Goal: Information Seeking & Learning: Learn about a topic

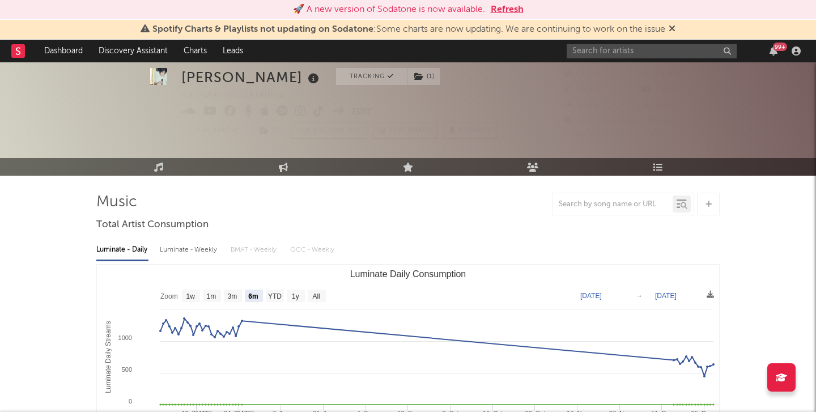
select select "6m"
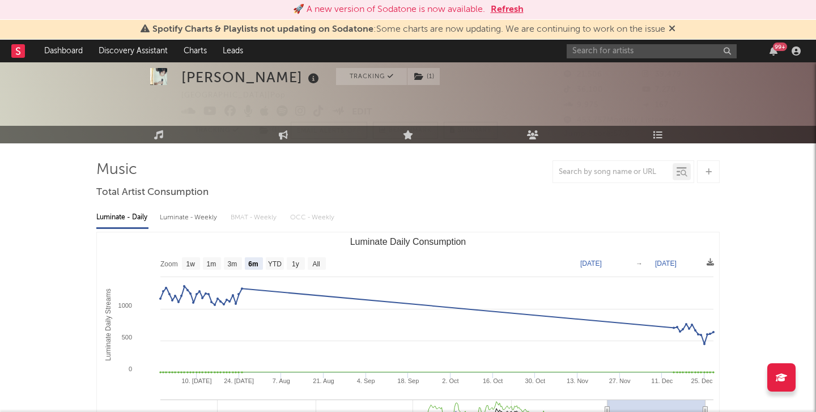
click at [673, 29] on icon at bounding box center [672, 28] width 7 height 9
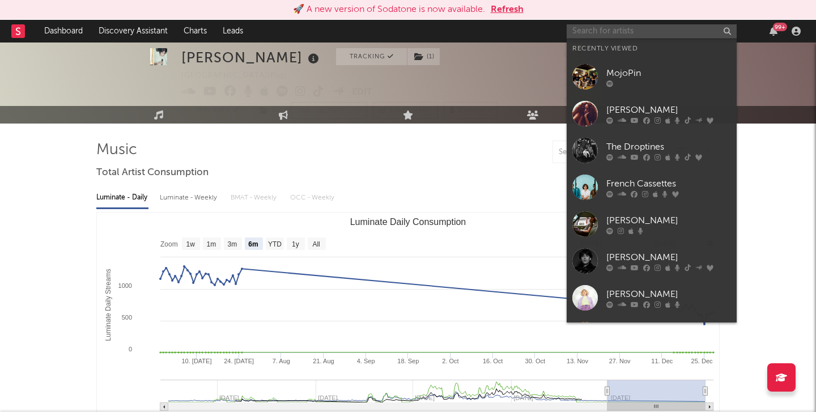
click at [635, 33] on input "text" at bounding box center [652, 31] width 170 height 14
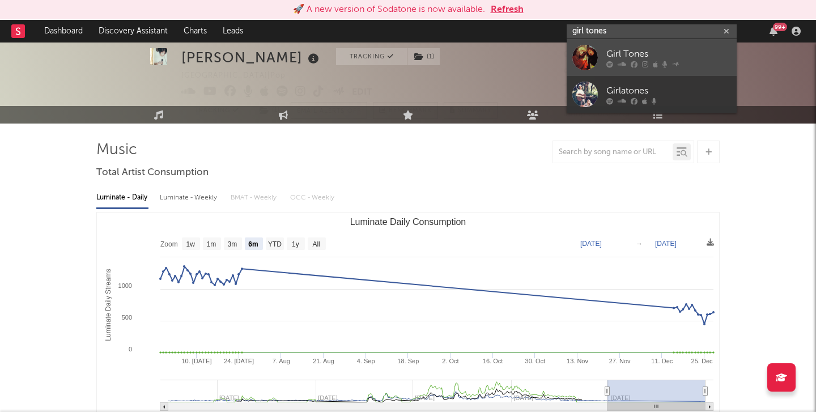
type input "girl tones"
click at [656, 53] on div "Girl Tones" at bounding box center [668, 54] width 125 height 14
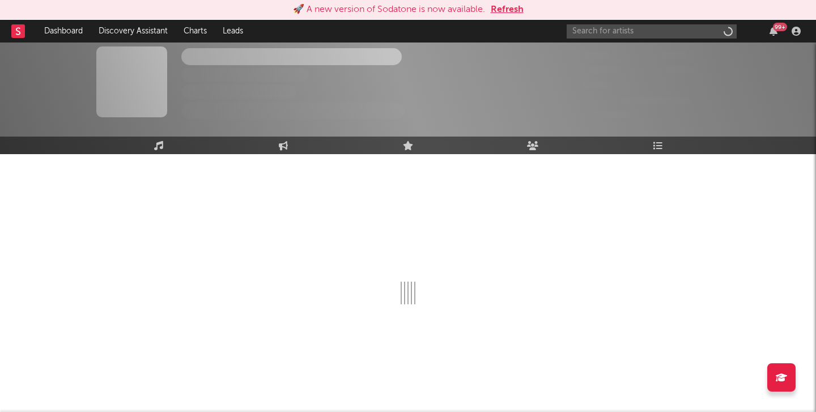
scroll to position [2, 0]
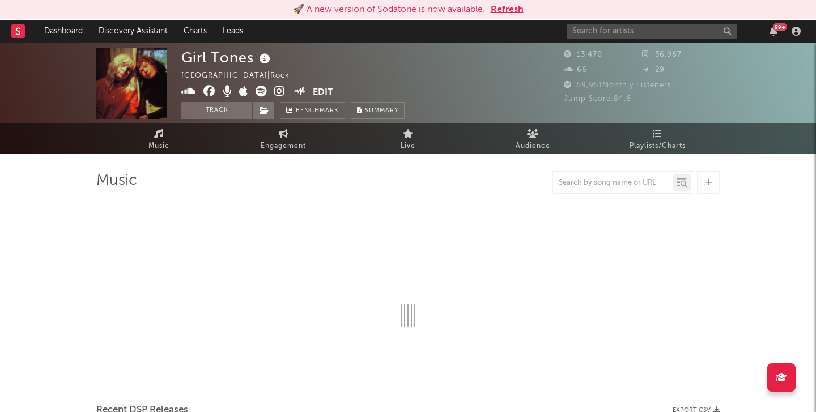
select select "6m"
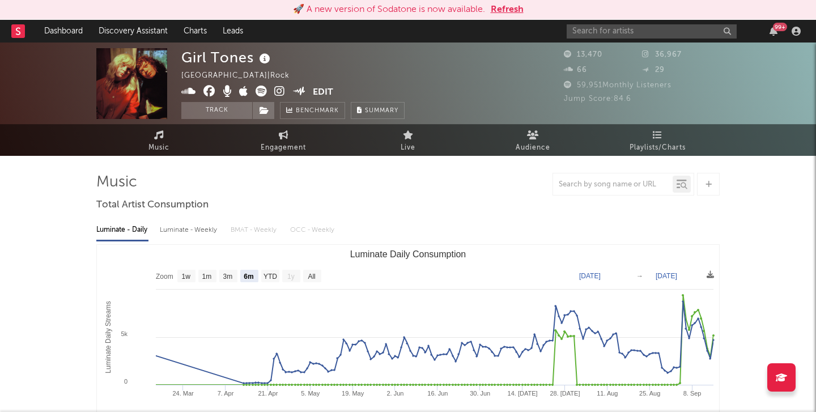
scroll to position [0, 0]
click at [294, 140] on link "Engagement" at bounding box center [283, 140] width 125 height 31
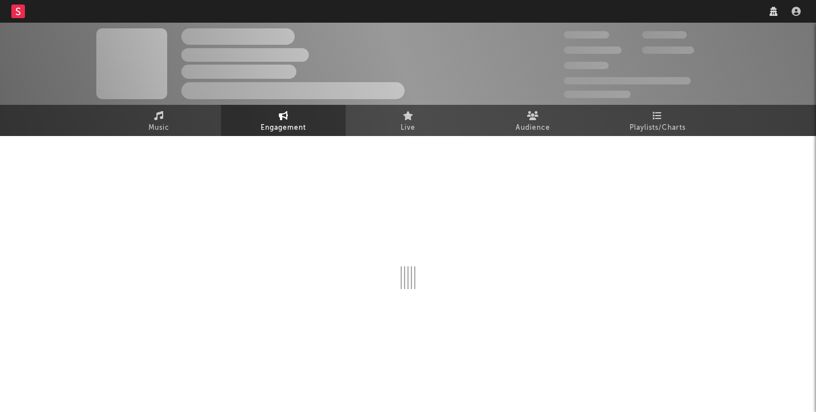
select select "1w"
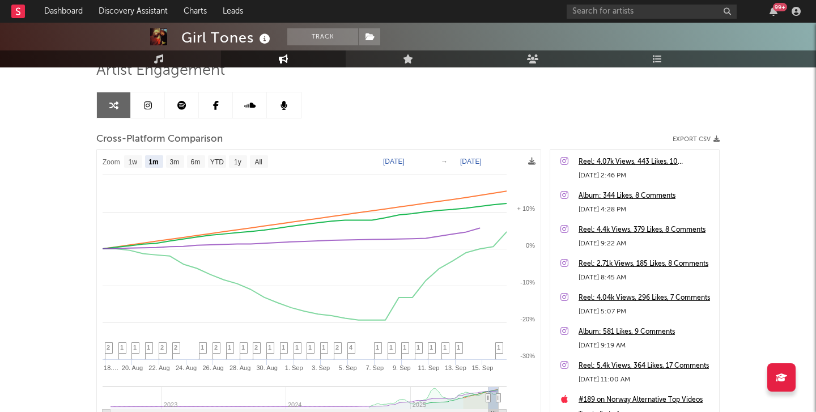
scroll to position [92, 0]
click at [198, 163] on text "6m" at bounding box center [196, 162] width 10 height 8
select select "6m"
type input "[DATE]"
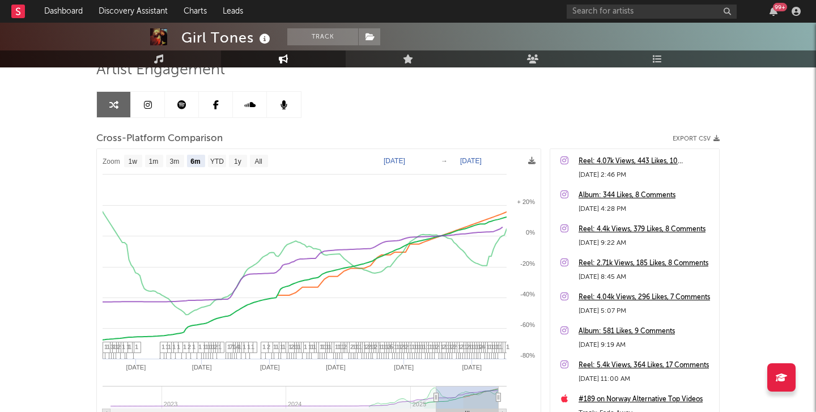
select select "6m"
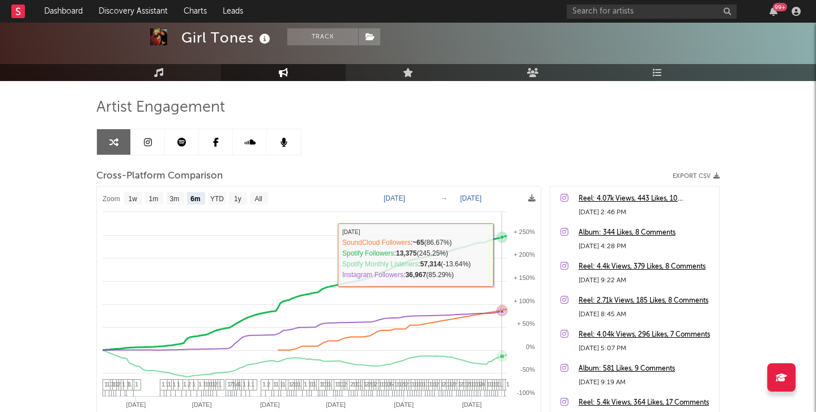
scroll to position [53, 0]
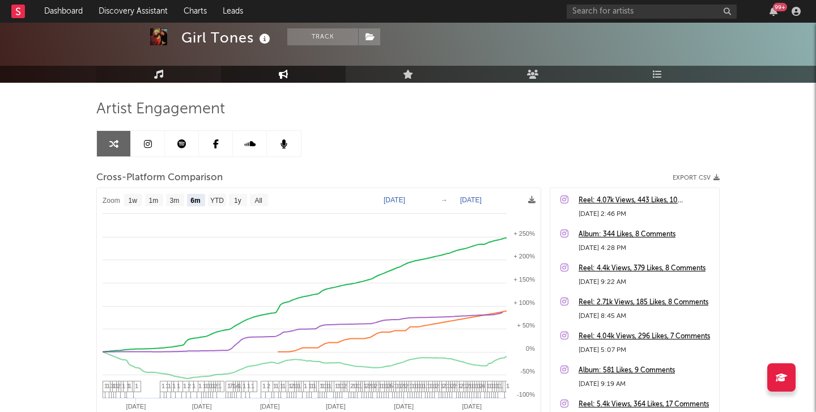
click at [159, 74] on icon at bounding box center [159, 74] width 10 height 9
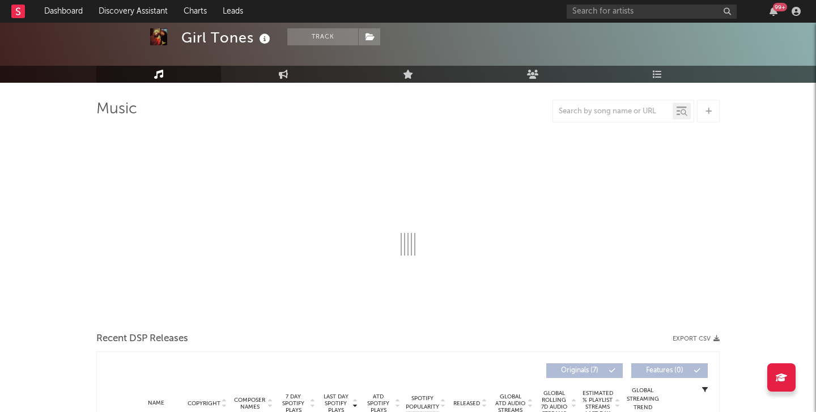
select select "6m"
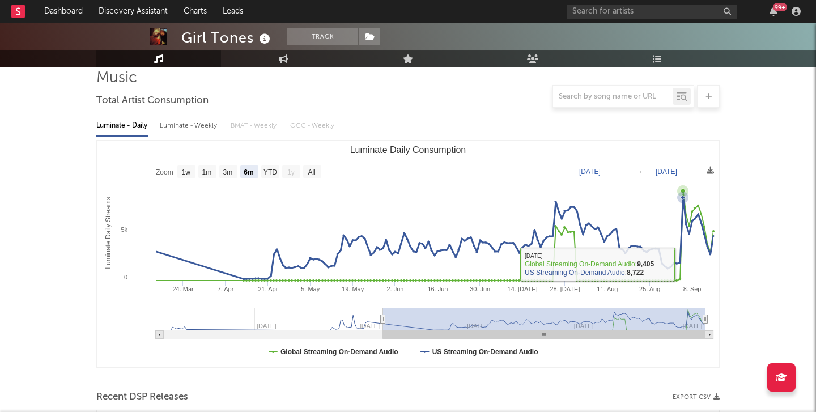
scroll to position [87, 0]
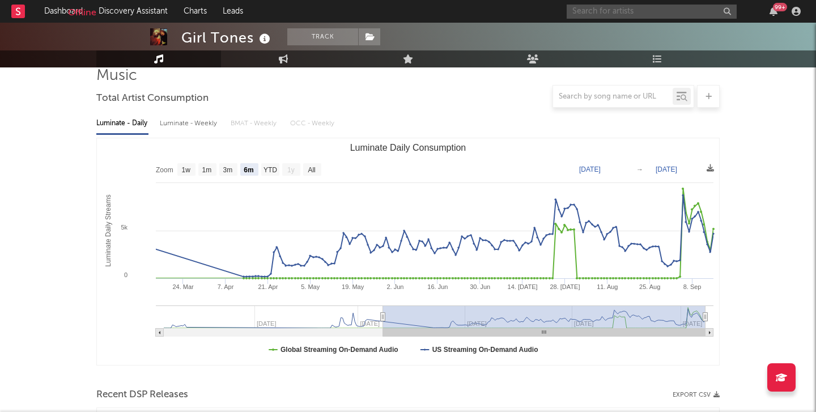
click at [595, 10] on input "text" at bounding box center [652, 12] width 170 height 14
click at [697, 18] on input "fuckers" at bounding box center [652, 12] width 170 height 14
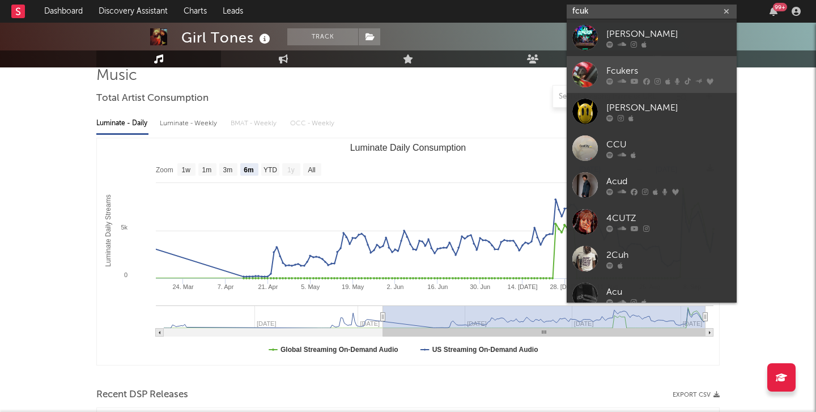
type input "fcuk"
click at [582, 76] on div at bounding box center [585, 75] width 26 height 26
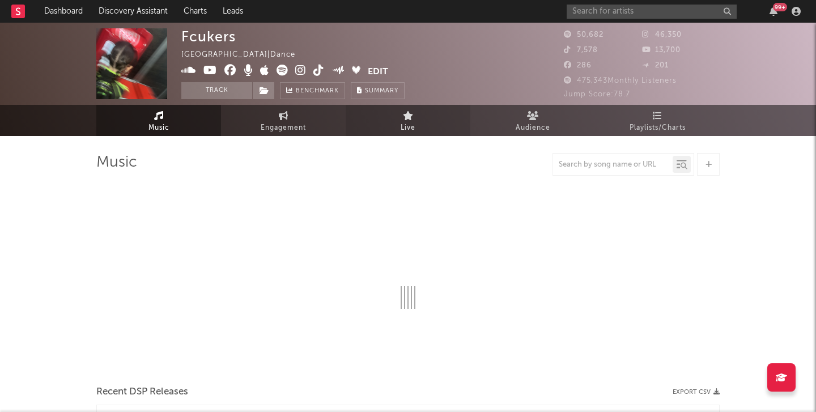
select select "6m"
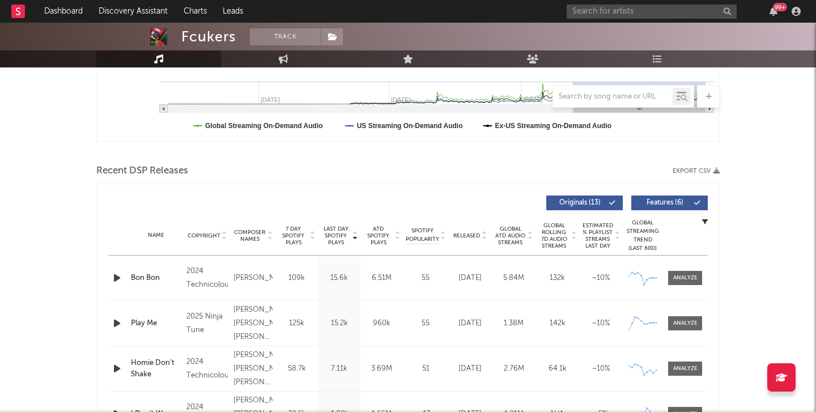
scroll to position [315, 0]
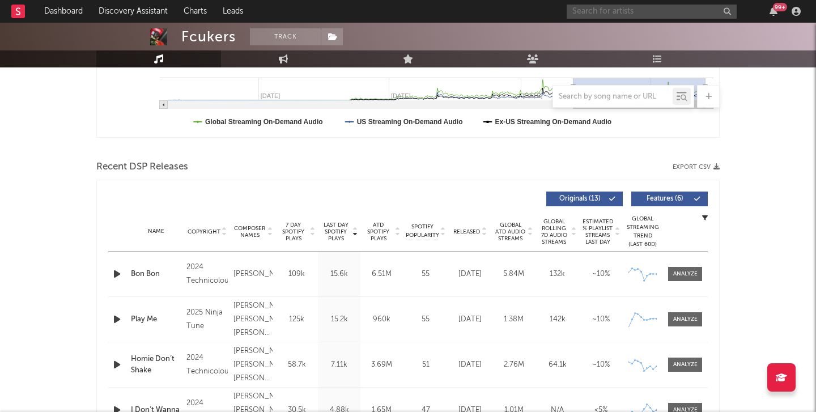
click at [591, 9] on input "text" at bounding box center [652, 12] width 170 height 14
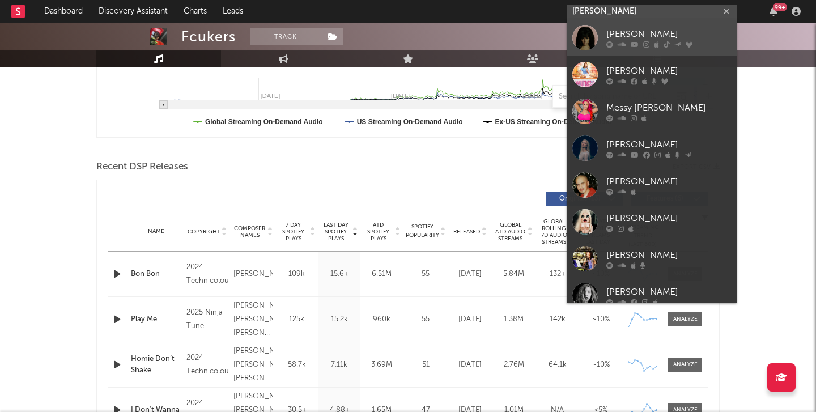
type input "jessie m"
click at [668, 36] on div "Jessie Murph" at bounding box center [668, 34] width 125 height 14
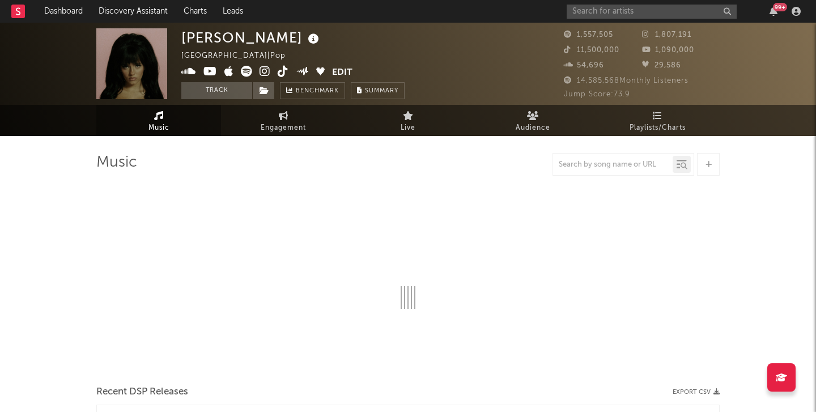
select select "6m"
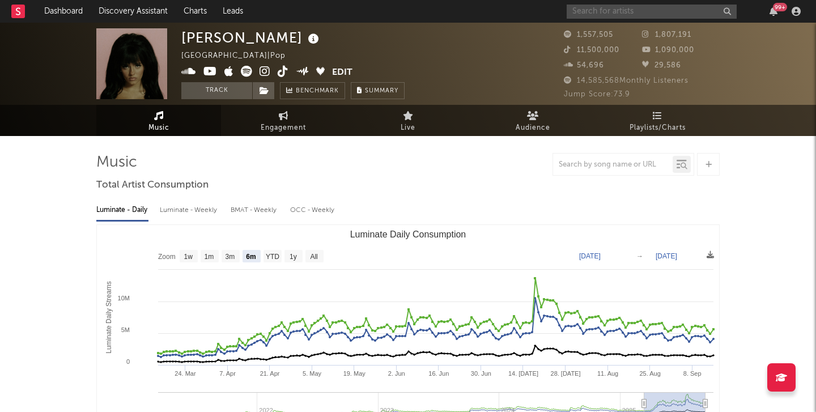
click at [622, 12] on input "text" at bounding box center [652, 12] width 170 height 14
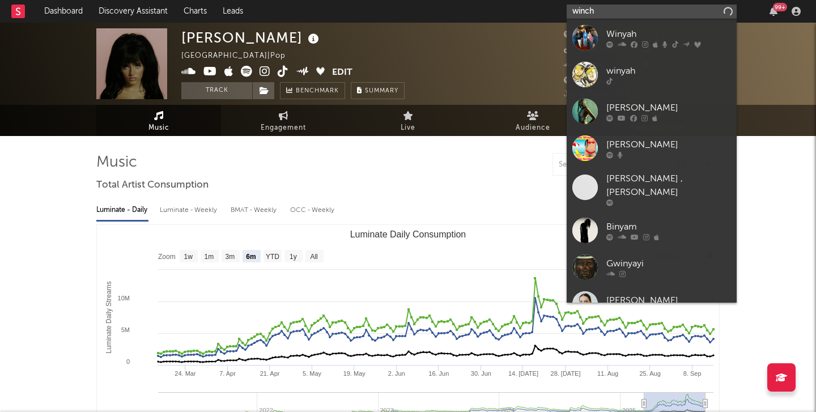
type input "winch"
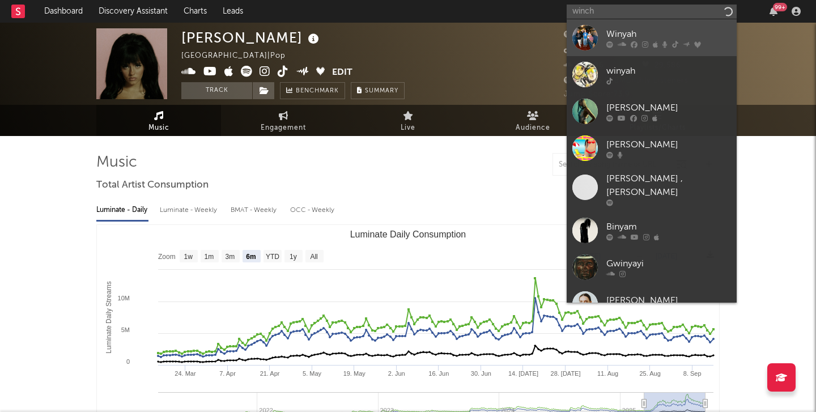
drag, startPoint x: 622, startPoint y: 12, endPoint x: 638, endPoint y: 35, distance: 27.2
click at [638, 35] on div "Winyah" at bounding box center [668, 34] width 125 height 14
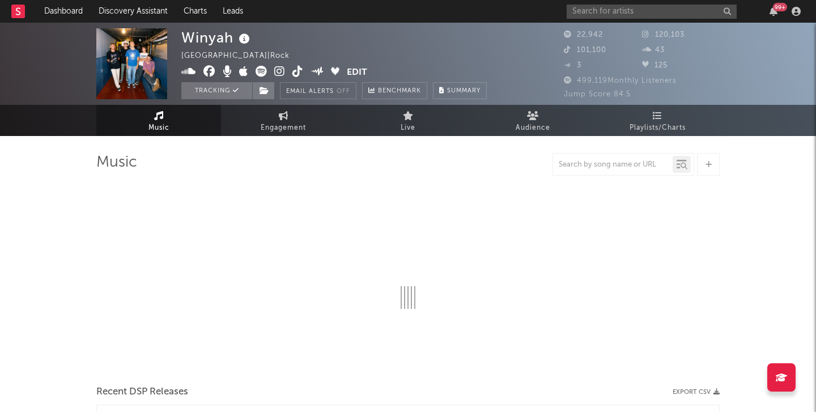
select select "6m"
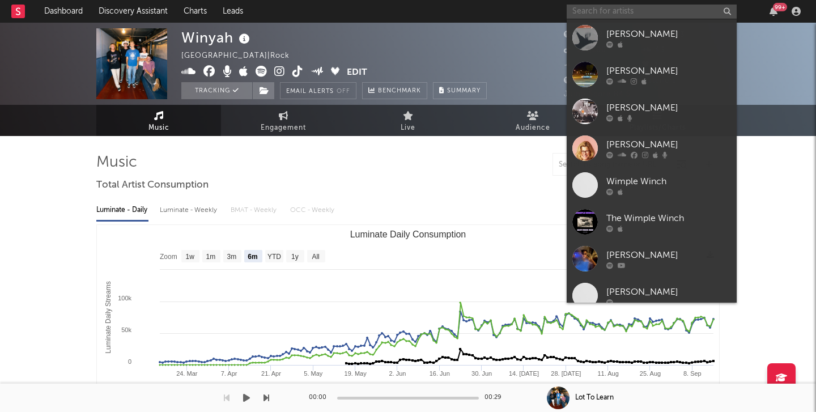
click at [613, 10] on input "text" at bounding box center [652, 12] width 170 height 14
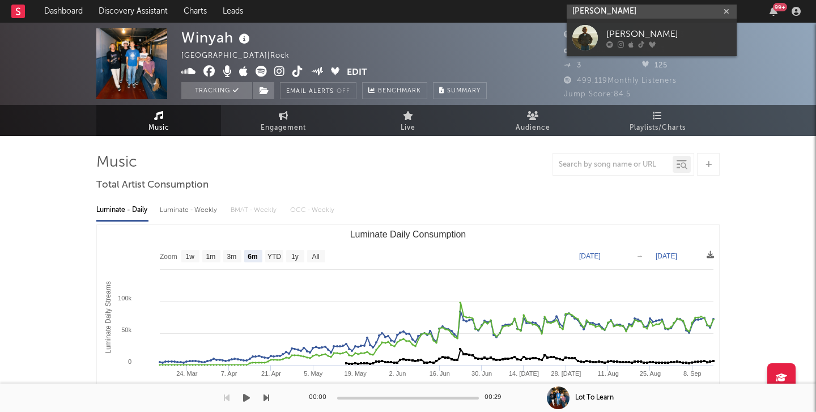
type input "bo Staloch"
drag, startPoint x: 395, startPoint y: 402, endPoint x: 701, endPoint y: 32, distance: 481.1
click at [701, 32] on div "Bo Staloch" at bounding box center [668, 34] width 125 height 14
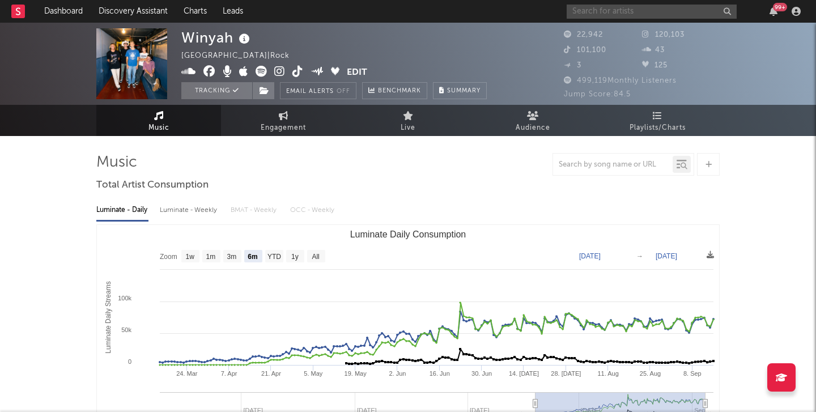
click at [641, 12] on input "text" at bounding box center [652, 12] width 170 height 14
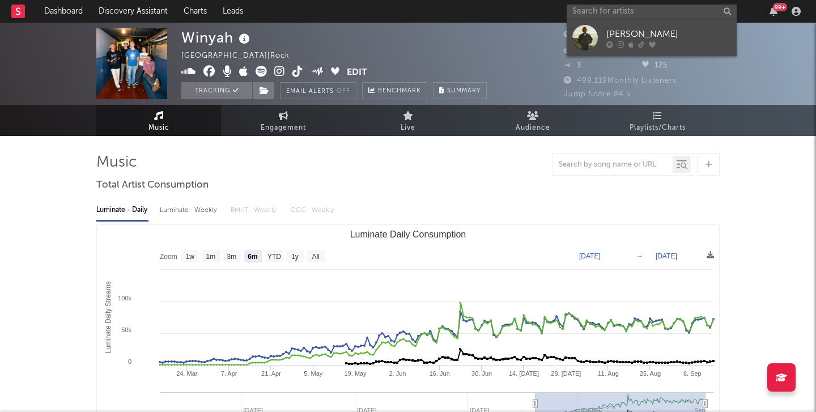
click at [639, 33] on div "Bo Staloch" at bounding box center [668, 34] width 125 height 14
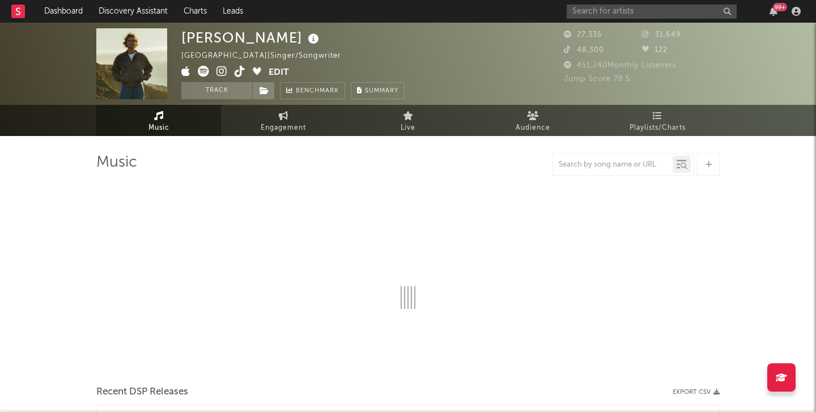
select select "6m"
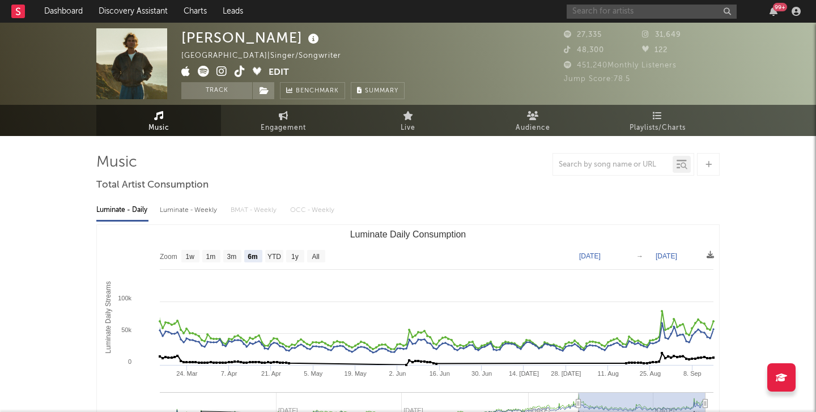
click at [638, 16] on input "text" at bounding box center [652, 12] width 170 height 14
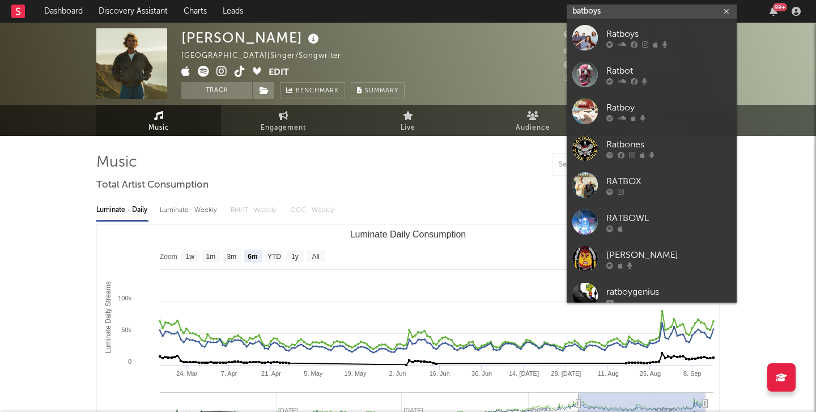
type input "batboys"
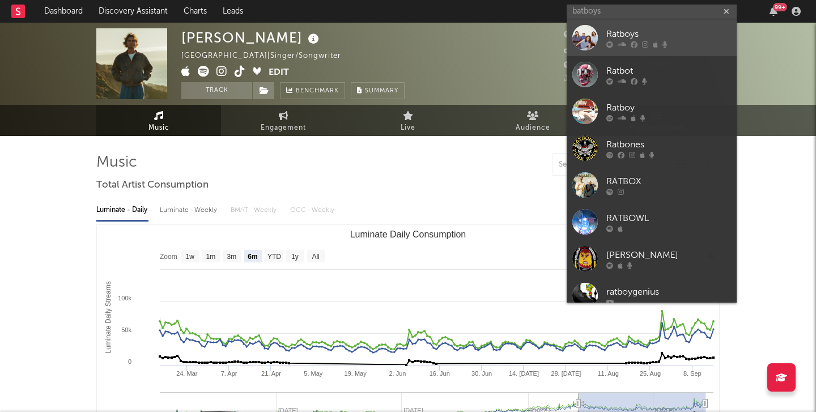
drag, startPoint x: 638, startPoint y: 16, endPoint x: 683, endPoint y: 37, distance: 49.7
click at [683, 37] on div "Ratboys" at bounding box center [668, 34] width 125 height 14
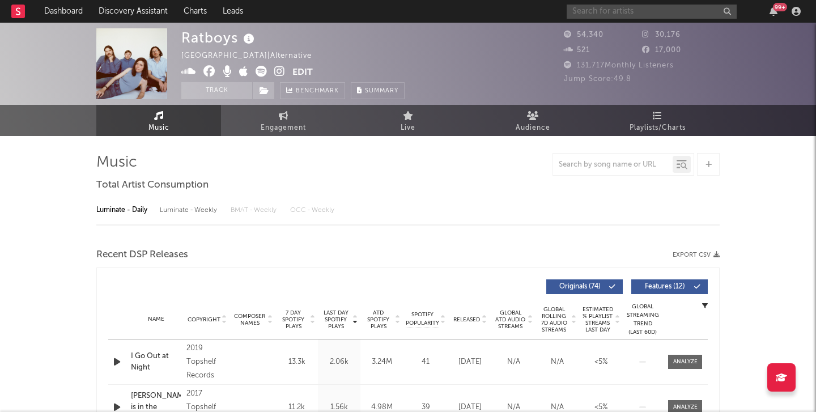
click at [639, 11] on input "text" at bounding box center [652, 12] width 170 height 14
select select "6m"
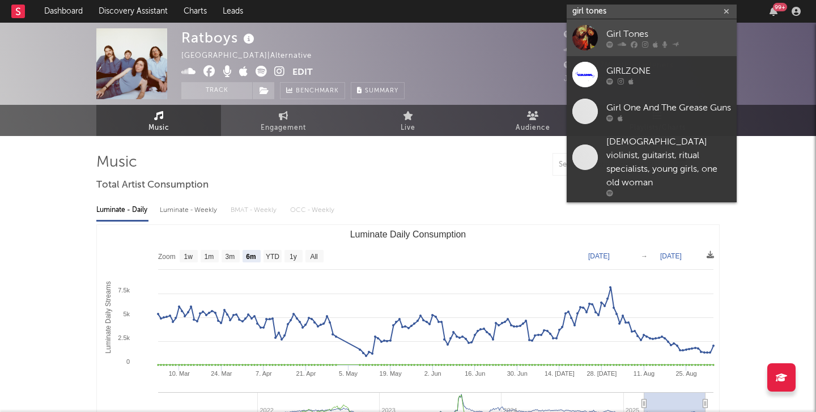
type input "girl tones"
click at [634, 35] on div "Girl Tones" at bounding box center [668, 34] width 125 height 14
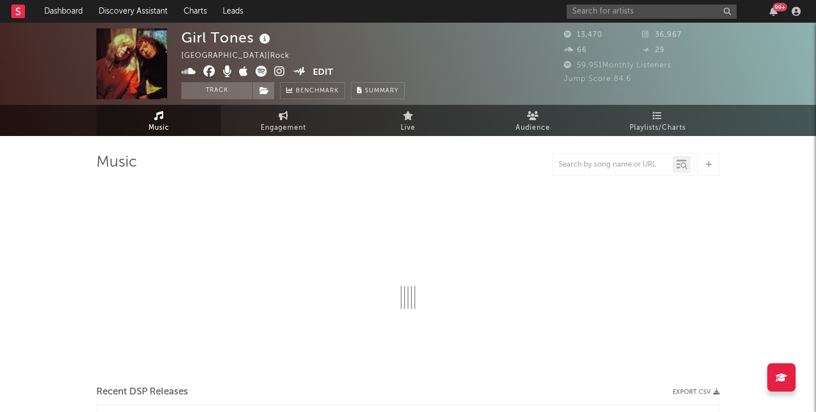
select select "6m"
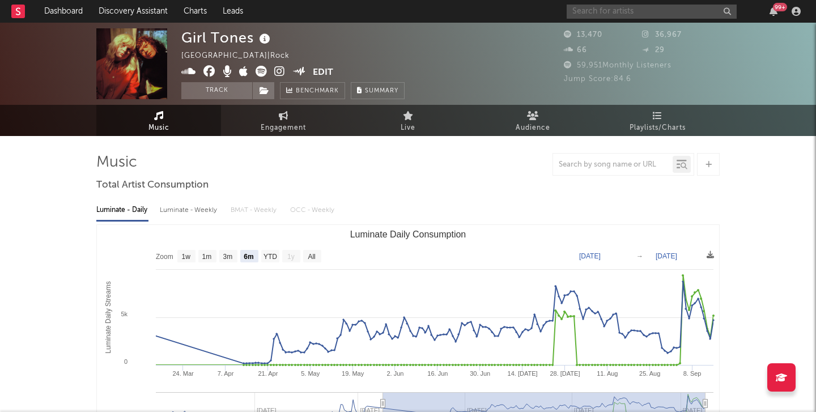
click at [650, 18] on input "text" at bounding box center [652, 12] width 170 height 14
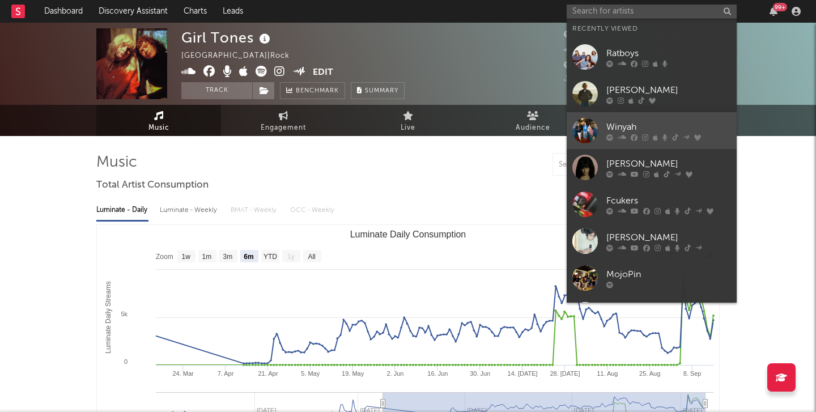
click at [647, 126] on div "Winyah" at bounding box center [668, 127] width 125 height 14
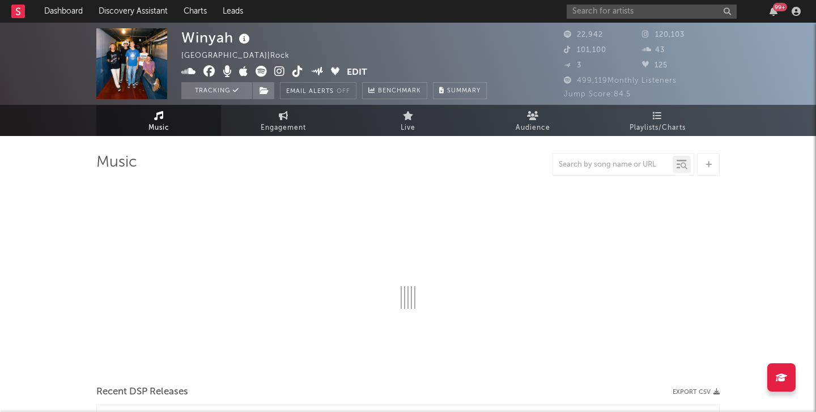
select select "6m"
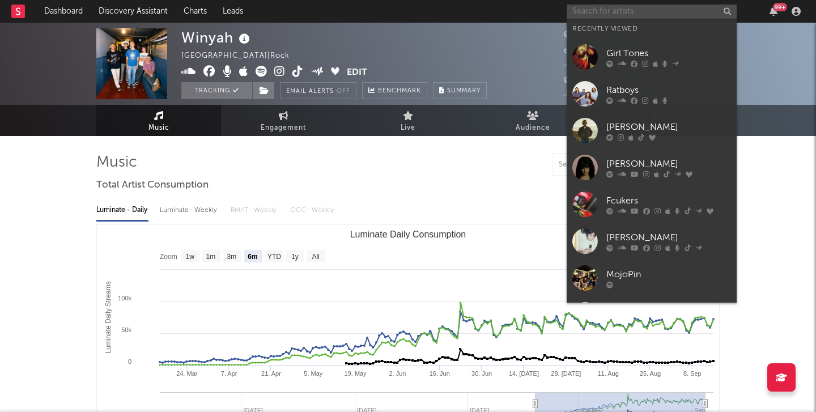
click at [598, 12] on input "text" at bounding box center [652, 12] width 170 height 14
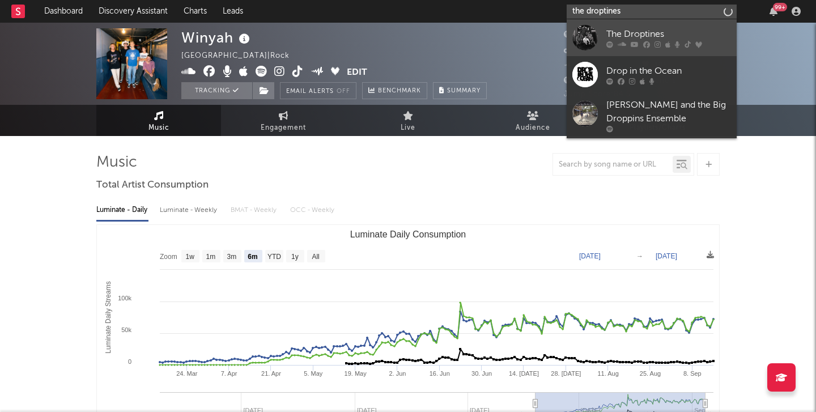
type input "the droptines"
click at [695, 34] on div "The Droptines" at bounding box center [668, 34] width 125 height 14
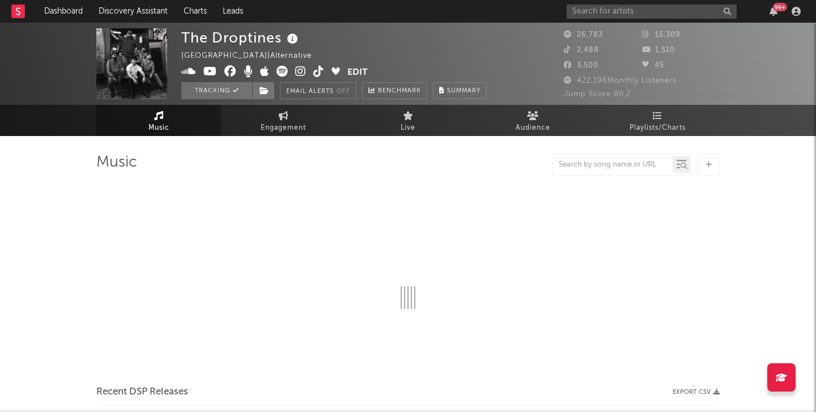
select select "6m"
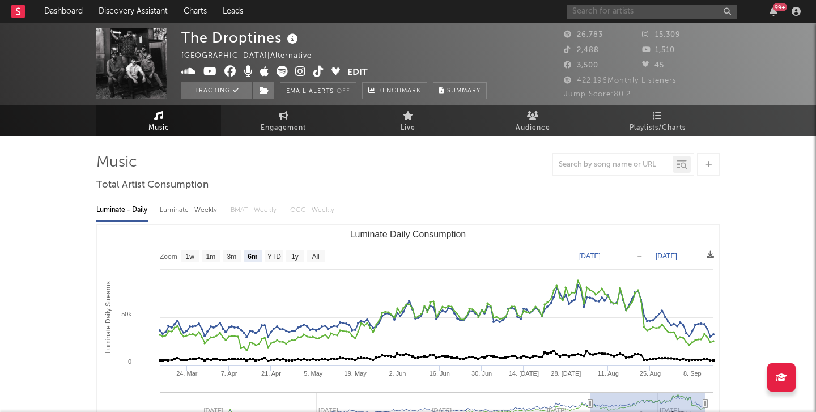
click at [593, 12] on input "text" at bounding box center [652, 12] width 170 height 14
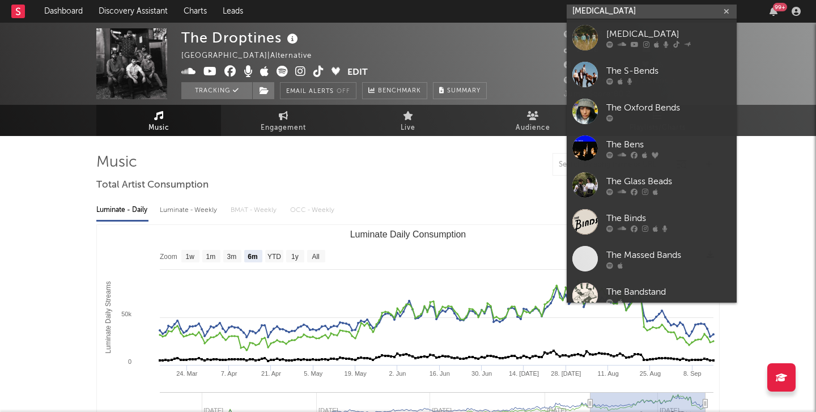
type input "the bends"
click at [677, 28] on div "The Bends" at bounding box center [668, 34] width 125 height 14
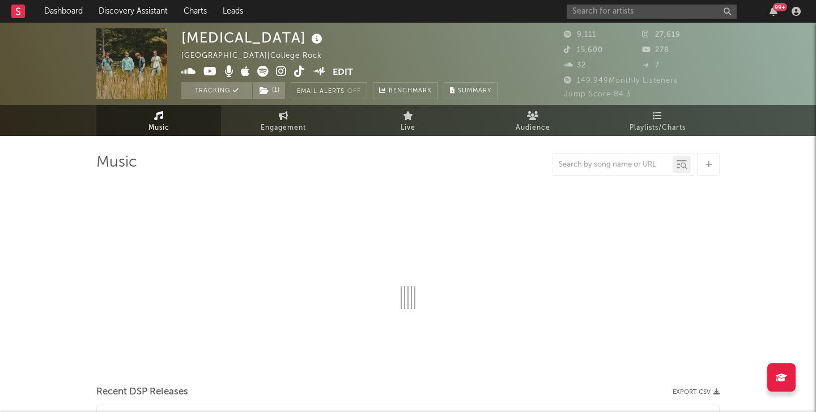
select select "6m"
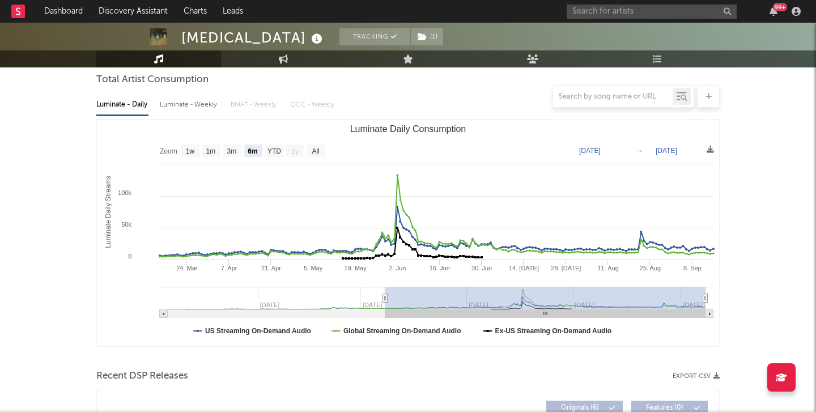
scroll to position [106, 0]
click at [648, 16] on input "text" at bounding box center [652, 12] width 170 height 14
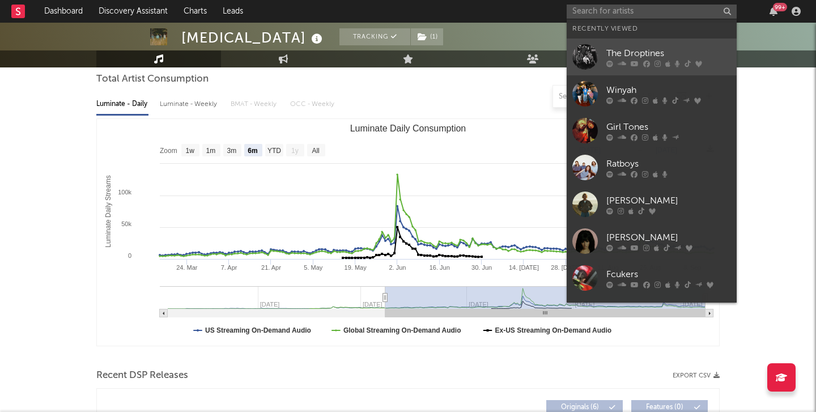
click at [652, 44] on link "The Droptines" at bounding box center [652, 57] width 170 height 37
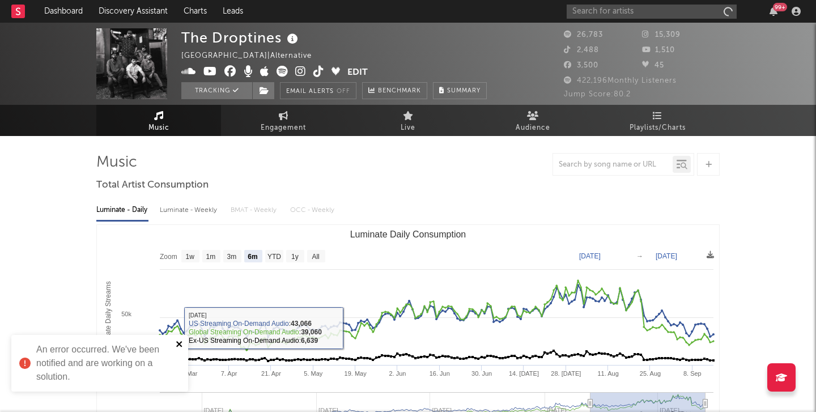
click at [180, 344] on icon "close" at bounding box center [180, 344] width 8 height 9
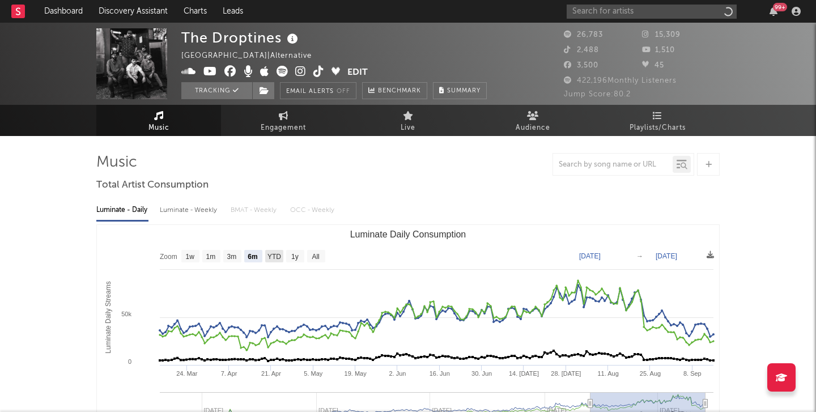
click at [272, 254] on text "YTD" at bounding box center [275, 257] width 14 height 8
select select "YTD"
type input "2025-01-01"
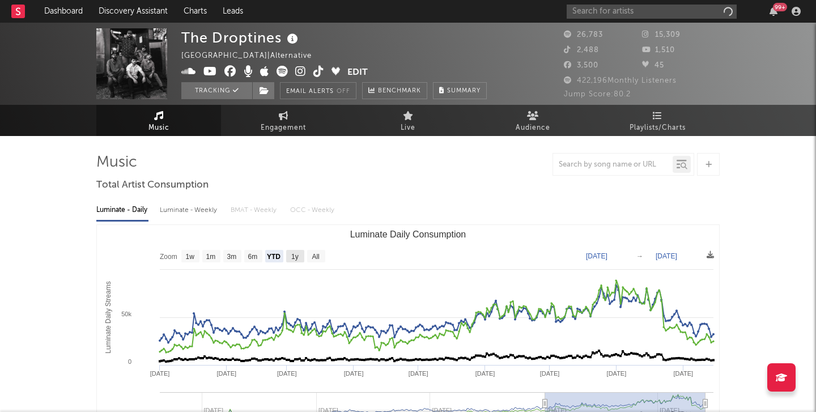
click at [298, 258] on text "1y" at bounding box center [294, 257] width 7 height 8
select select "1y"
type input "2024-09-15"
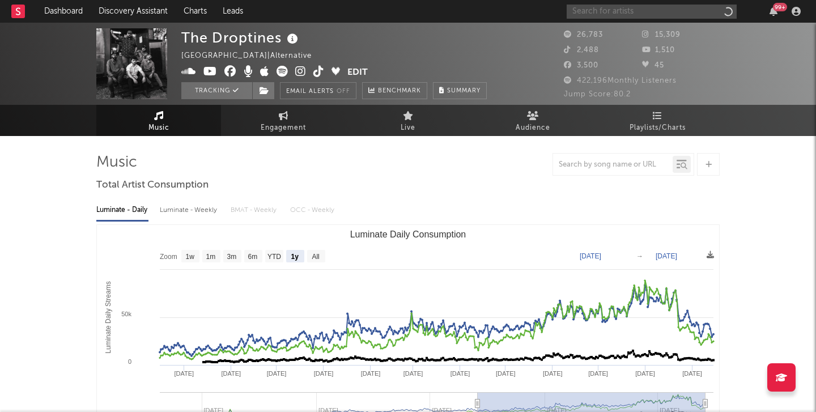
click at [637, 11] on input "text" at bounding box center [652, 12] width 170 height 14
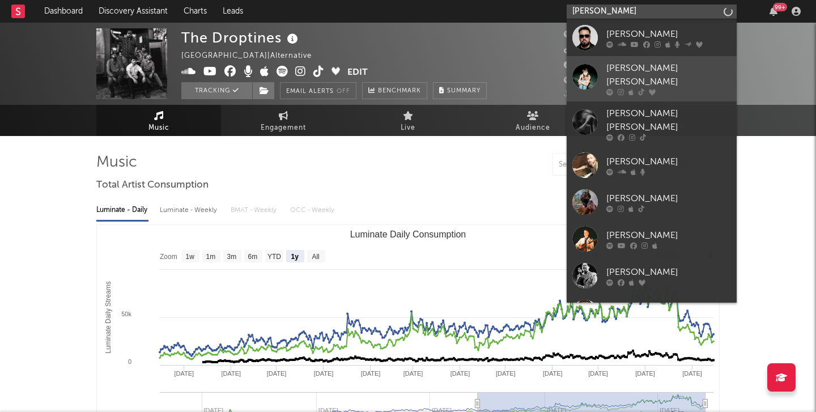
type input "mercer"
click at [699, 67] on div "Mercer Henderson" at bounding box center [668, 75] width 125 height 27
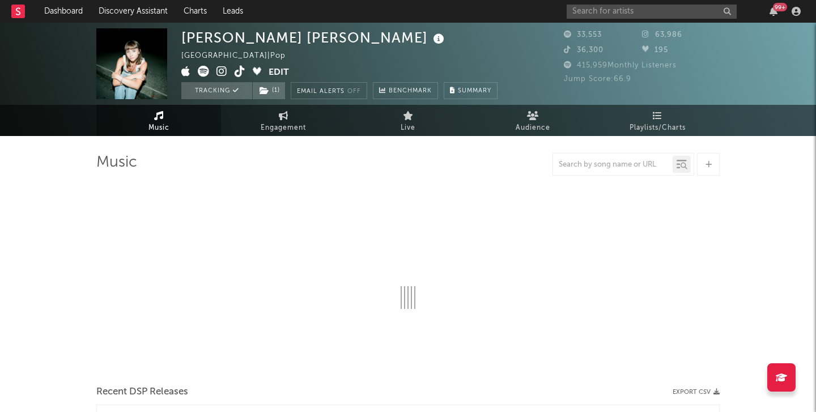
select select "6m"
